Goal: Task Accomplishment & Management: Manage account settings

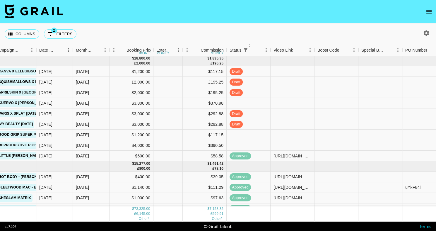
scroll to position [0, 301]
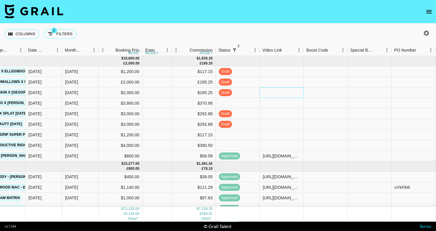
click at [266, 89] on div at bounding box center [282, 92] width 44 height 11
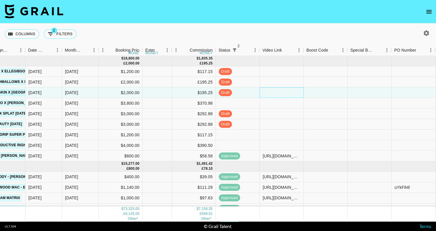
click at [266, 89] on div at bounding box center [282, 92] width 44 height 11
type input "[URL][DOMAIN_NAME]"
click at [282, 40] on div "Columns 2 Filters + Booking" at bounding box center [218, 33] width 436 height 21
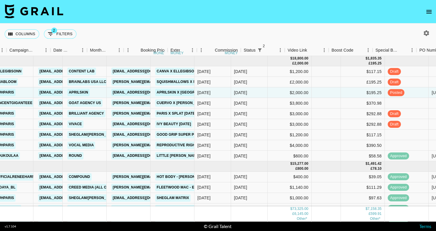
scroll to position [0, 37]
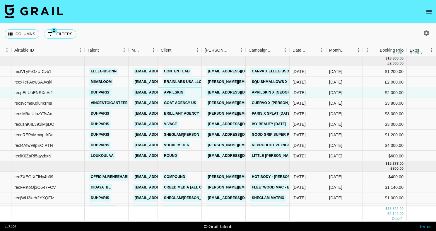
click at [176, 95] on link "APRILSKIN" at bounding box center [173, 92] width 22 height 7
click at [177, 33] on div "Columns 2 Filters + Booking" at bounding box center [218, 33] width 436 height 21
click at [423, 11] on button "open drawer" at bounding box center [429, 12] width 12 height 12
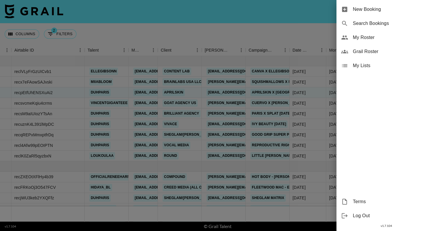
click at [363, 43] on div "My Roster" at bounding box center [386, 37] width 100 height 14
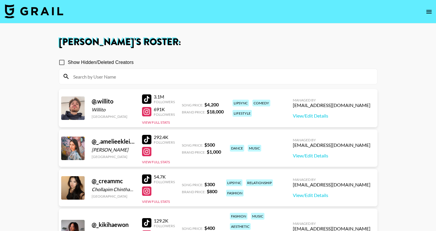
click at [147, 138] on div at bounding box center [146, 139] width 9 height 9
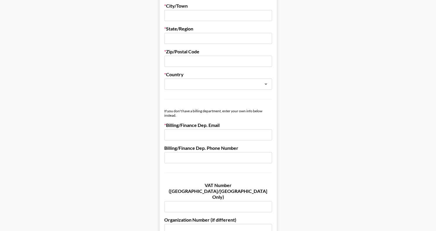
scroll to position [230, 0]
